Goal: Entertainment & Leisure: Consume media (video, audio)

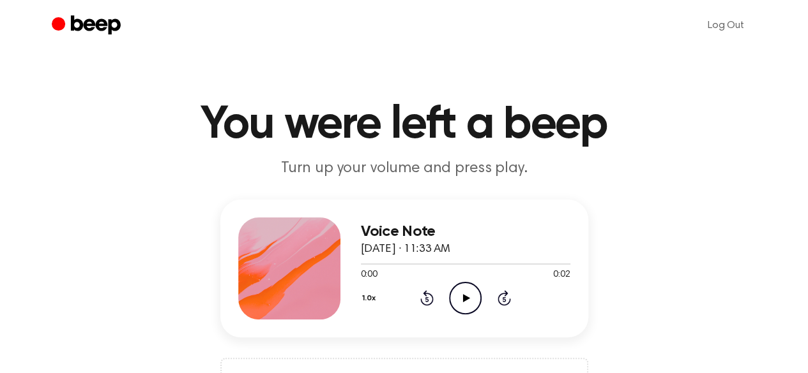
click at [462, 292] on icon "Play Audio" at bounding box center [465, 298] width 33 height 33
click at [465, 299] on icon at bounding box center [466, 298] width 7 height 8
click at [461, 296] on icon "Play Audio" at bounding box center [465, 298] width 33 height 33
click at [464, 301] on icon "Play Audio" at bounding box center [465, 298] width 33 height 33
click at [460, 298] on icon "Play Audio" at bounding box center [465, 298] width 33 height 33
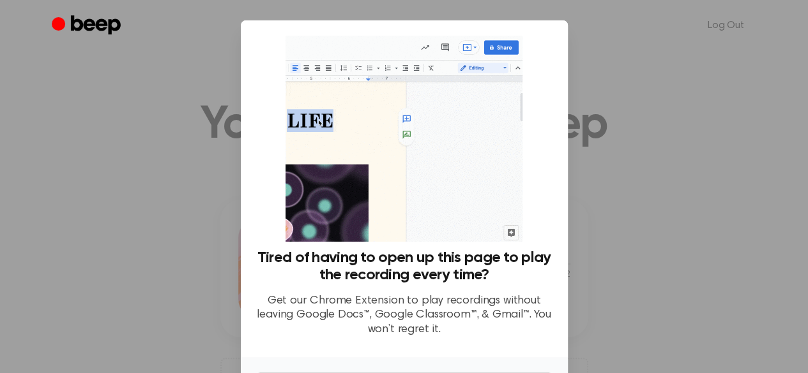
click at [638, 236] on div at bounding box center [404, 186] width 808 height 373
click at [631, 236] on div at bounding box center [404, 186] width 808 height 373
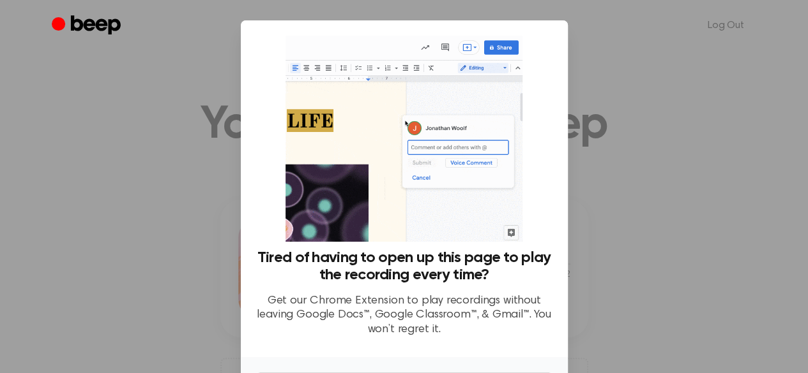
click at [177, 74] on div at bounding box center [404, 186] width 808 height 373
click at [206, 158] on div at bounding box center [404, 186] width 808 height 373
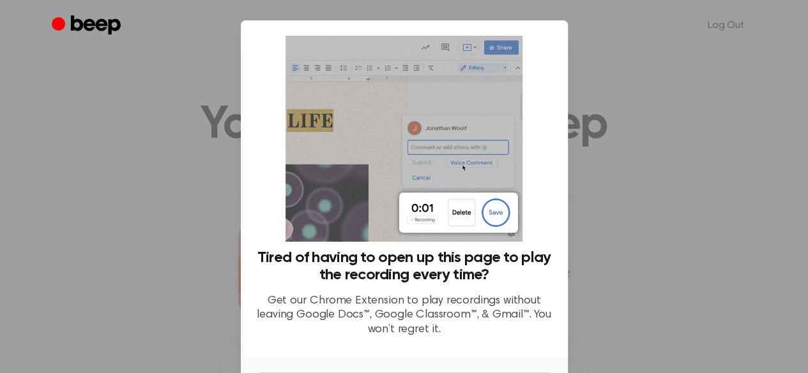
click at [611, 56] on div at bounding box center [404, 186] width 808 height 373
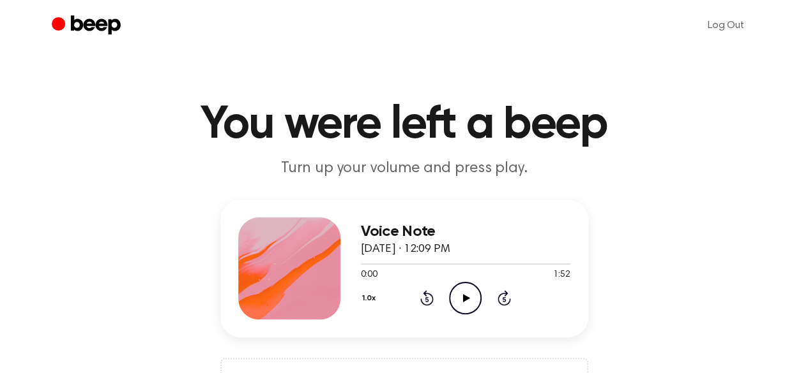
click at [463, 294] on icon at bounding box center [466, 298] width 7 height 8
click at [467, 301] on icon at bounding box center [465, 298] width 6 height 8
